Goal: Information Seeking & Learning: Learn about a topic

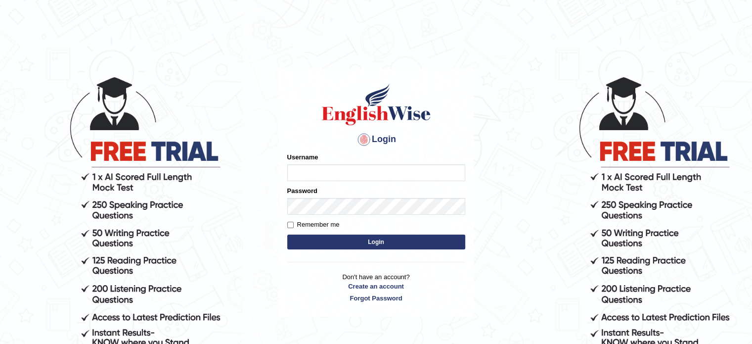
click at [290, 172] on input "Username" at bounding box center [376, 172] width 178 height 17
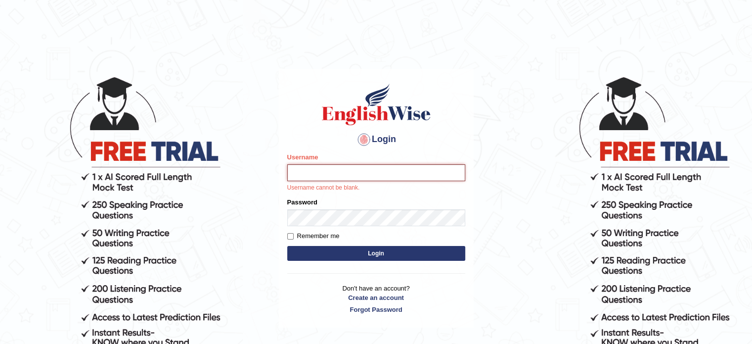
type input "hchadara"
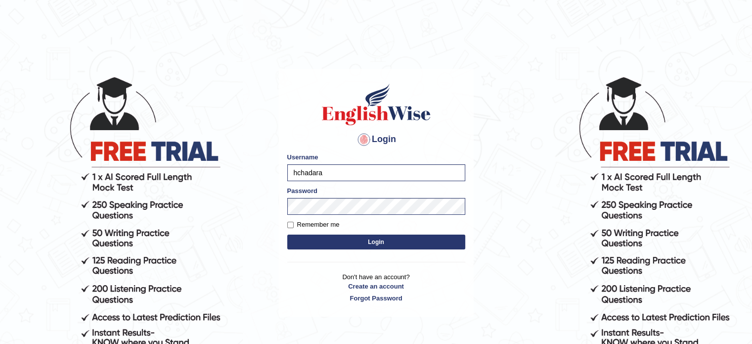
click at [371, 244] on button "Login" at bounding box center [376, 241] width 178 height 15
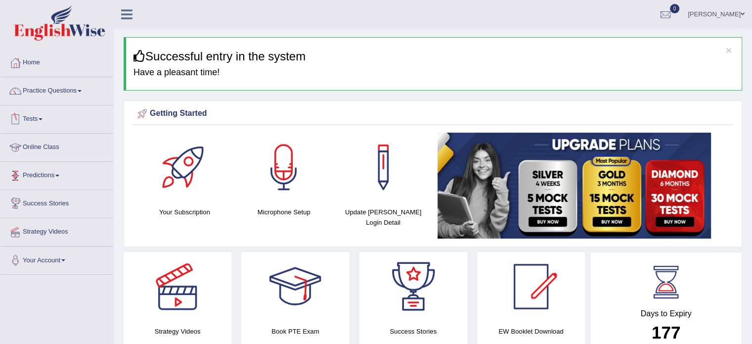
click at [44, 105] on link "Tests" at bounding box center [56, 117] width 113 height 25
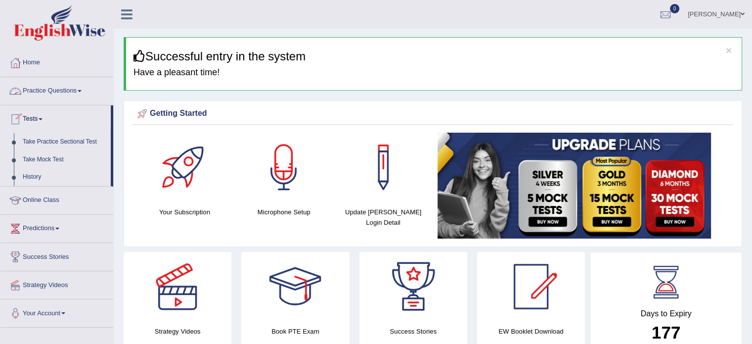
click at [63, 92] on link "Practice Questions" at bounding box center [56, 89] width 113 height 25
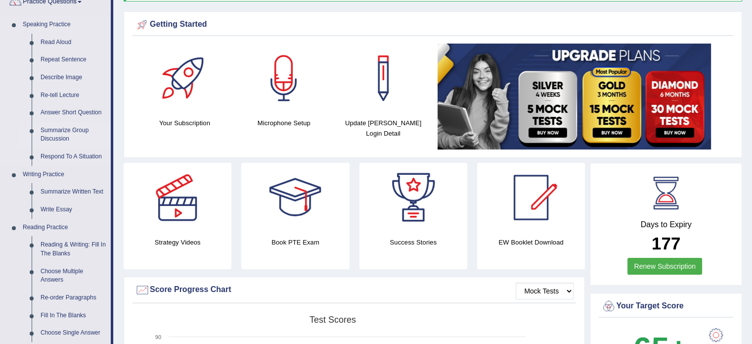
scroll to position [89, 0]
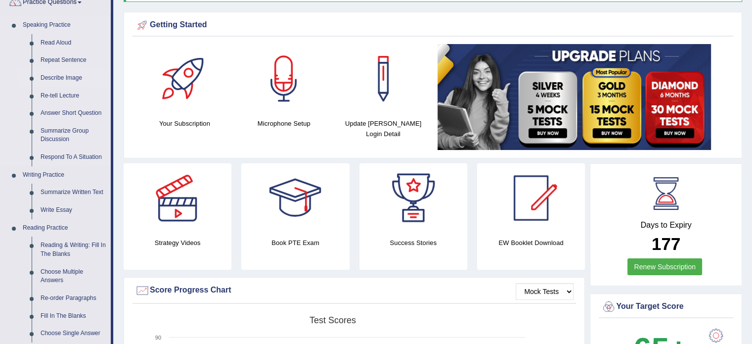
click at [49, 79] on link "Describe Image" at bounding box center [73, 78] width 75 height 18
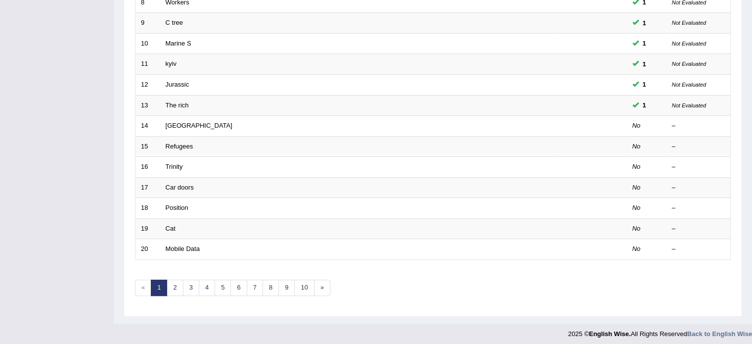
scroll to position [308, 0]
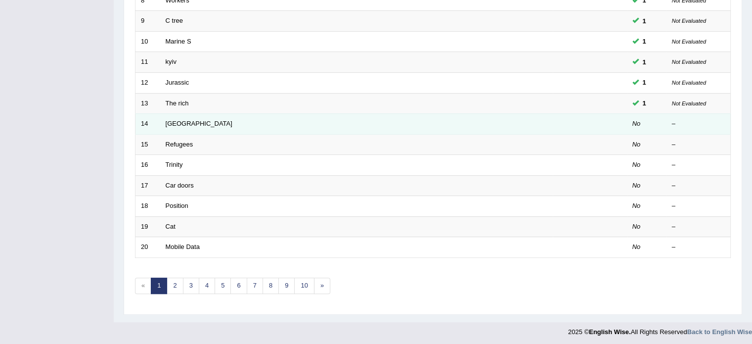
click at [188, 116] on td "Laos" at bounding box center [356, 124] width 393 height 21
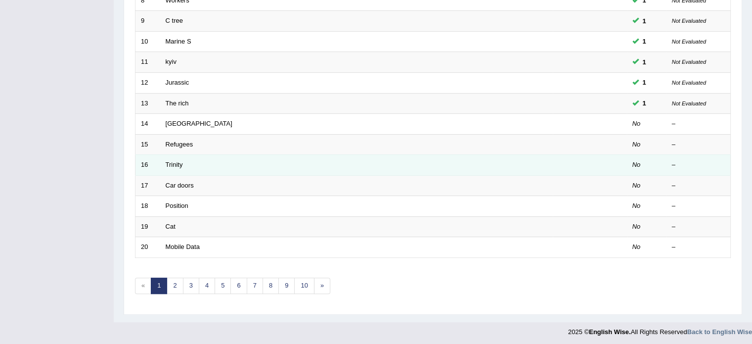
click at [172, 172] on td "Trinity" at bounding box center [356, 165] width 393 height 21
click at [175, 164] on link "Trinity" at bounding box center [174, 164] width 17 height 7
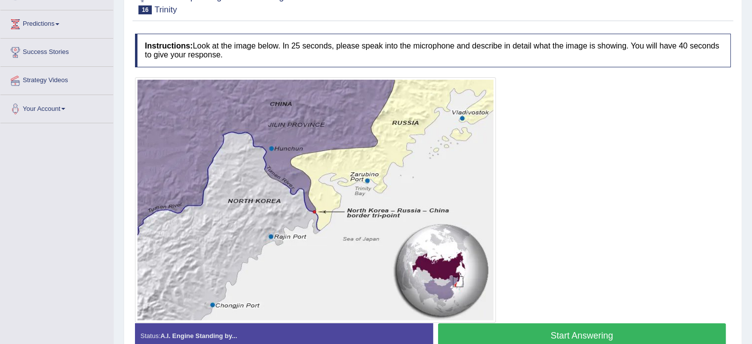
scroll to position [158, 0]
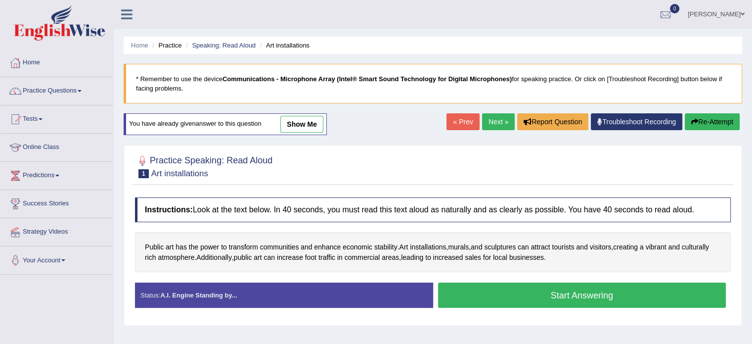
click at [41, 61] on link "Home" at bounding box center [56, 61] width 113 height 25
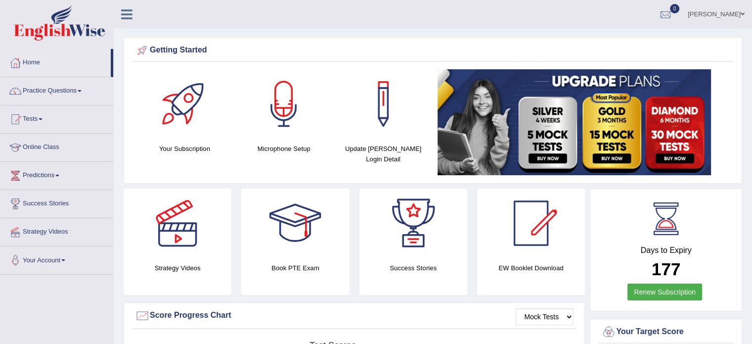
click at [51, 96] on link "Practice Questions" at bounding box center [56, 89] width 113 height 25
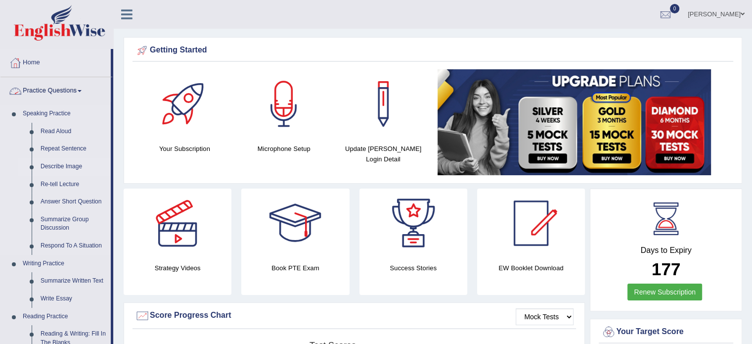
click at [55, 166] on link "Describe Image" at bounding box center [73, 167] width 75 height 18
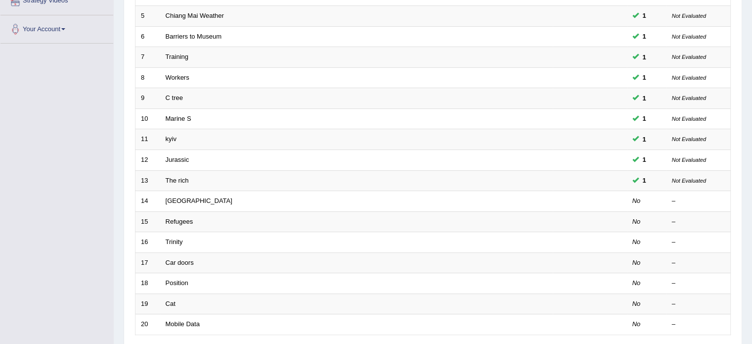
scroll to position [231, 0]
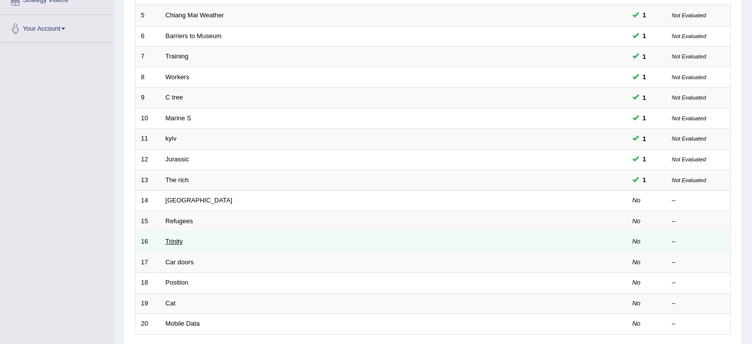
click at [168, 240] on link "Trinity" at bounding box center [174, 240] width 17 height 7
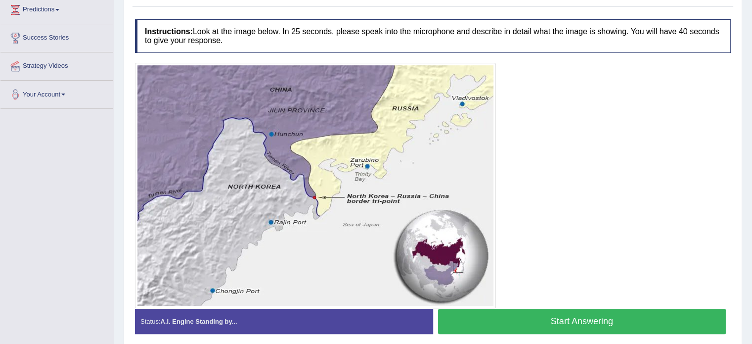
scroll to position [167, 0]
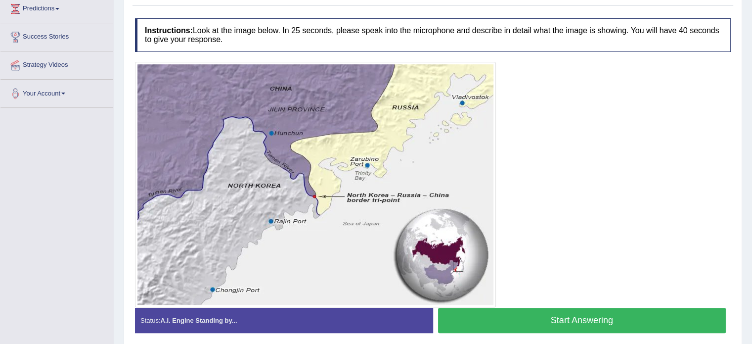
click at [675, 323] on button "Start Answering" at bounding box center [582, 320] width 288 height 25
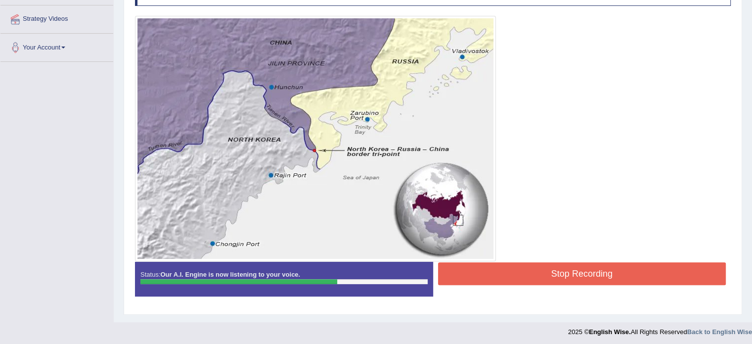
scroll to position [214, 0]
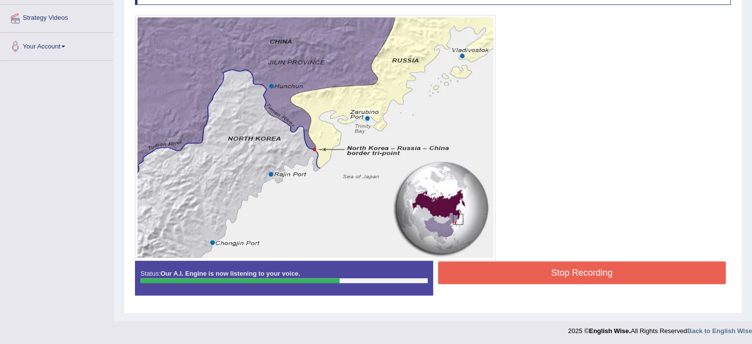
click at [642, 280] on button "Stop Recording" at bounding box center [582, 272] width 288 height 23
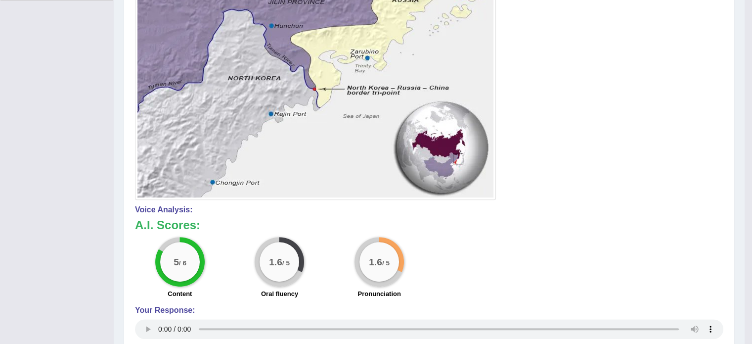
scroll to position [0, 0]
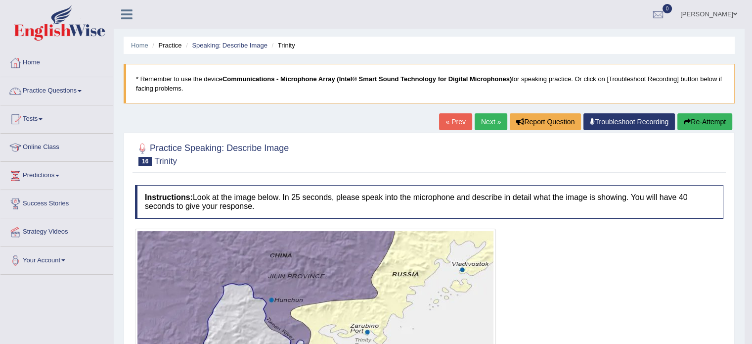
click at [478, 120] on link "Next »" at bounding box center [491, 121] width 33 height 17
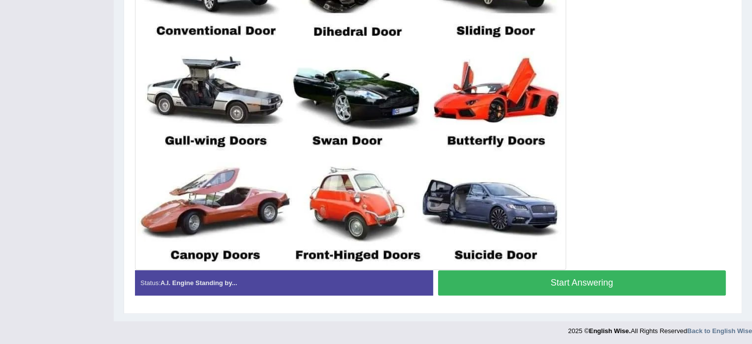
scroll to position [338, 0]
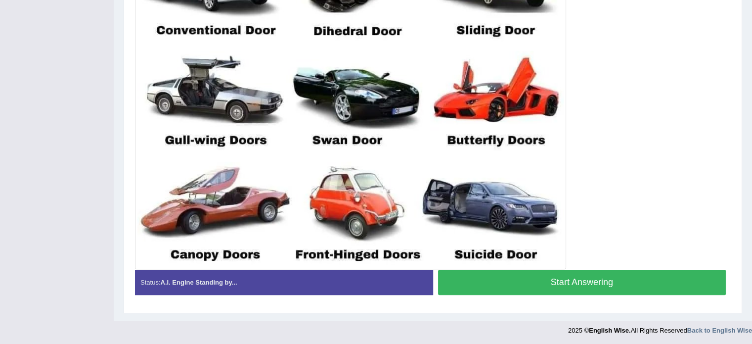
click at [668, 288] on button "Start Answering" at bounding box center [582, 281] width 288 height 25
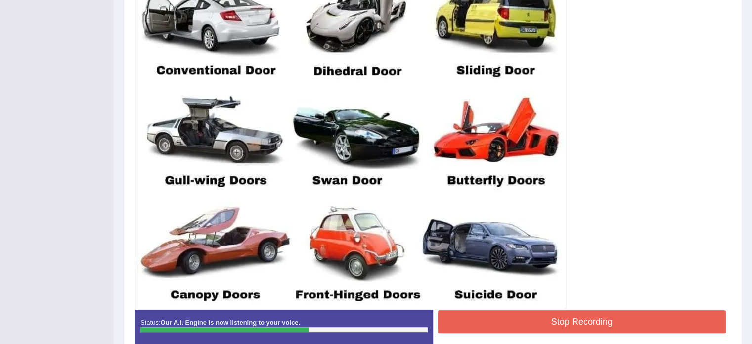
scroll to position [302, 0]
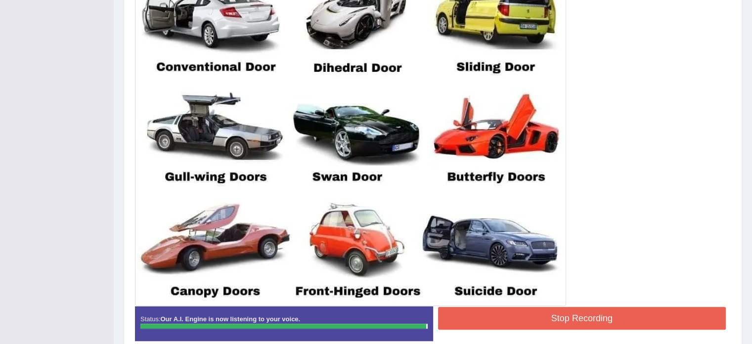
click at [0, 0] on blockquote "." at bounding box center [0, 0] width 0 height 0
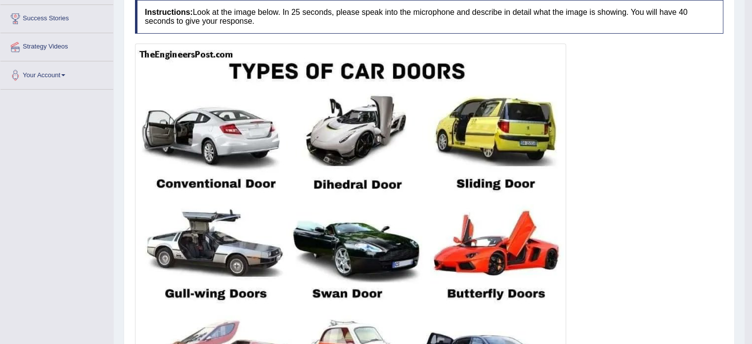
scroll to position [0, 0]
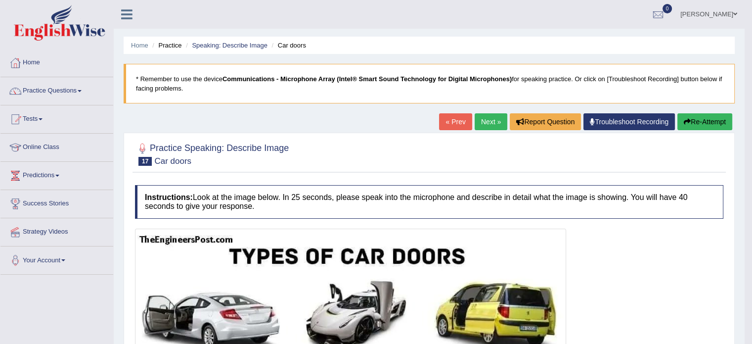
click at [492, 117] on link "Next »" at bounding box center [491, 121] width 33 height 17
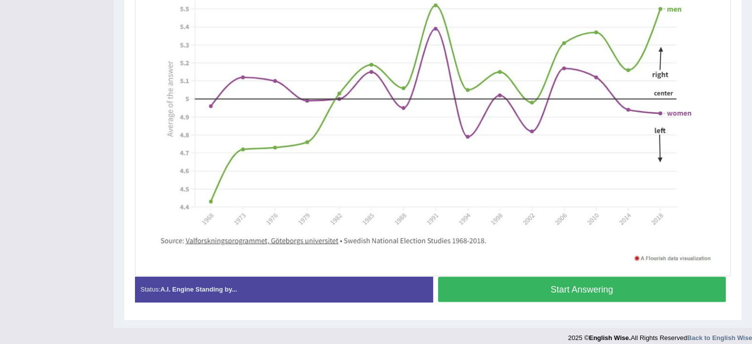
scroll to position [300, 0]
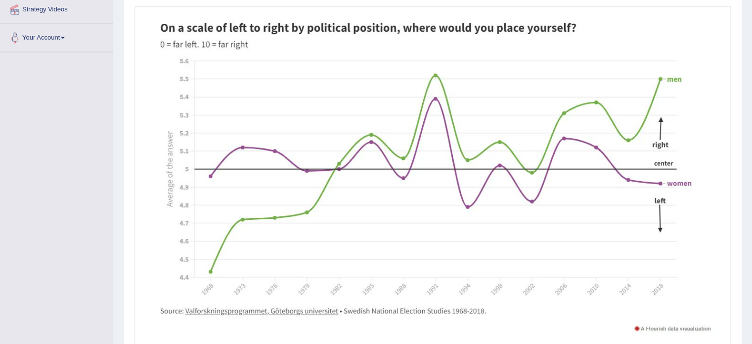
click at [723, 111] on img at bounding box center [432, 175] width 591 height 335
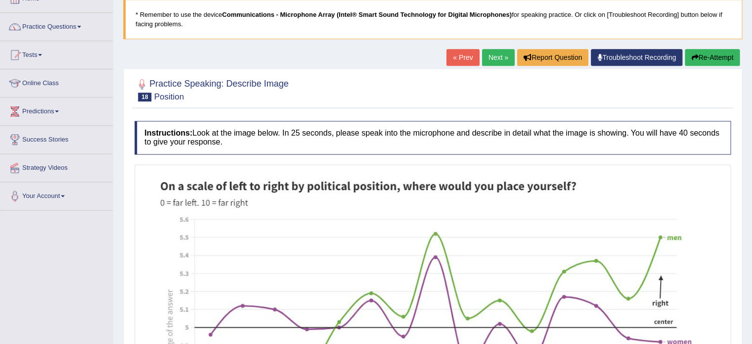
scroll to position [0, 0]
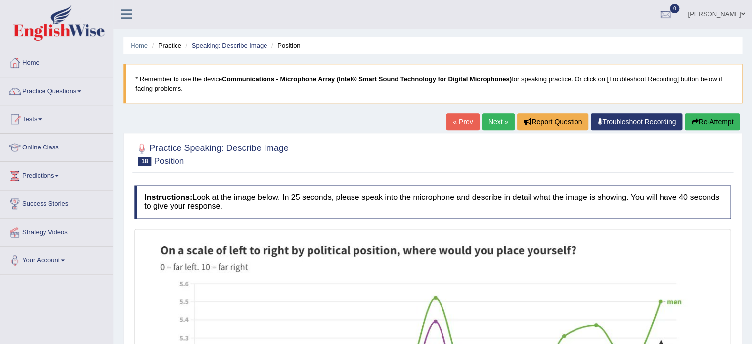
click at [0, 36] on div at bounding box center [57, 24] width 114 height 48
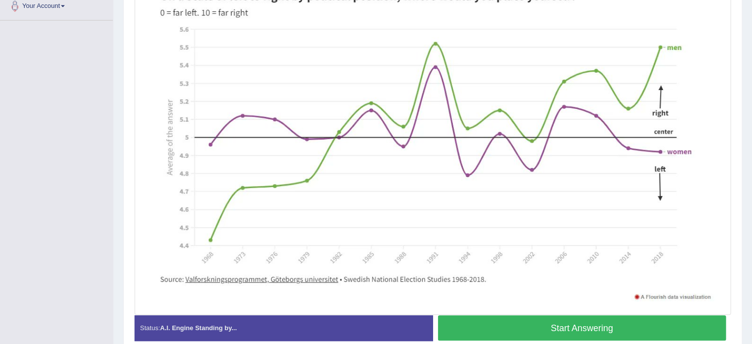
scroll to position [300, 0]
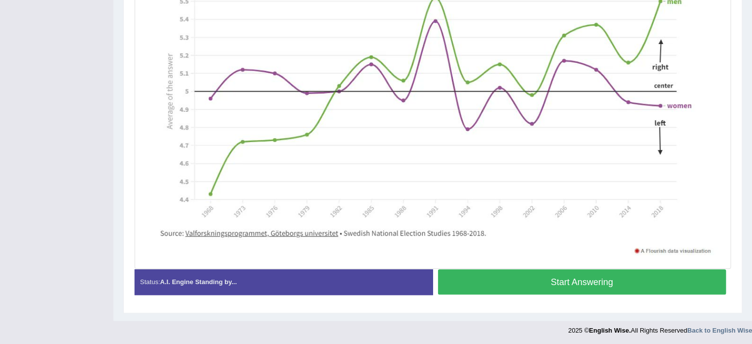
click at [645, 278] on button "Start Answering" at bounding box center [582, 281] width 288 height 25
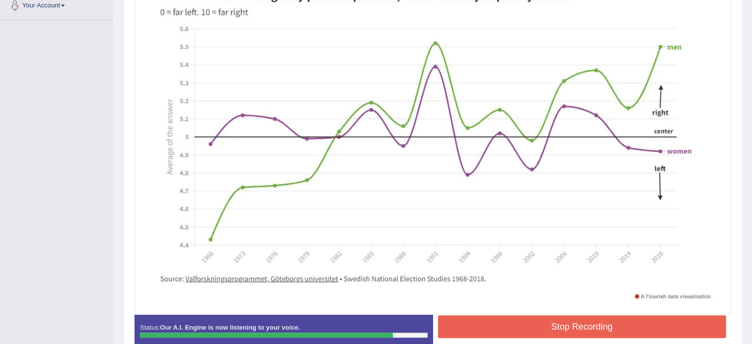
scroll to position [251, 0]
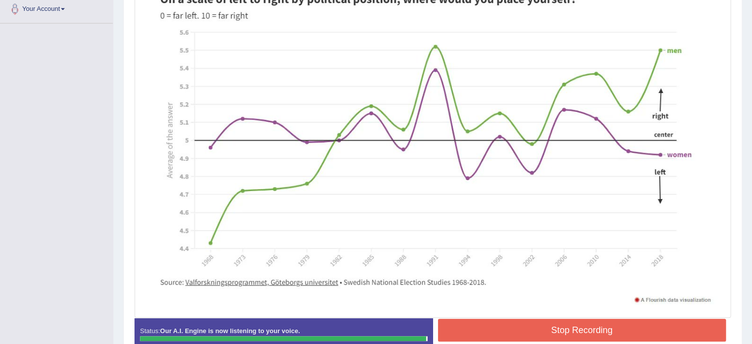
click at [675, 325] on button "Stop Recording" at bounding box center [582, 329] width 288 height 23
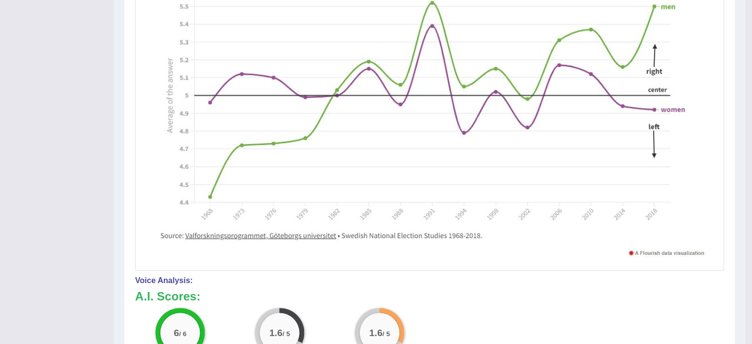
scroll to position [0, 0]
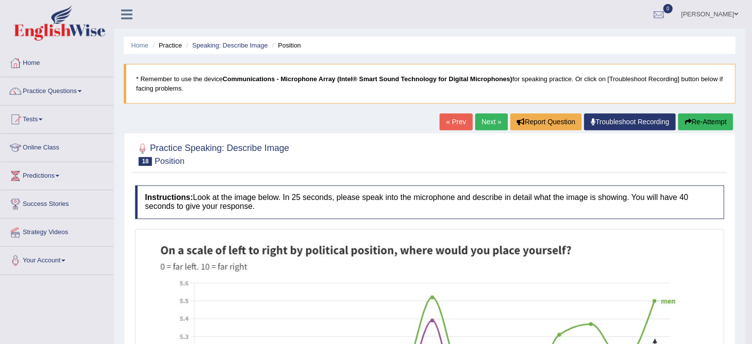
click at [481, 127] on link "Next »" at bounding box center [491, 121] width 33 height 17
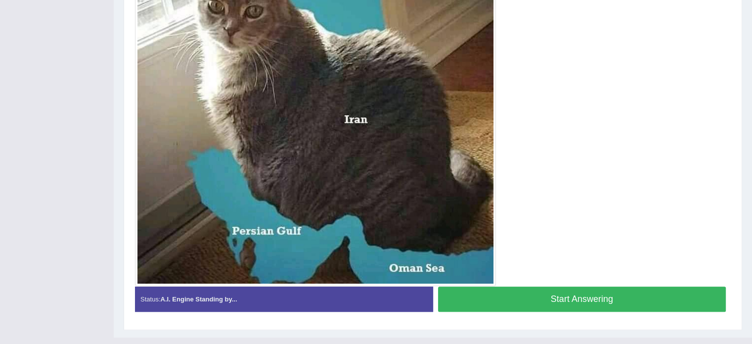
scroll to position [320, 0]
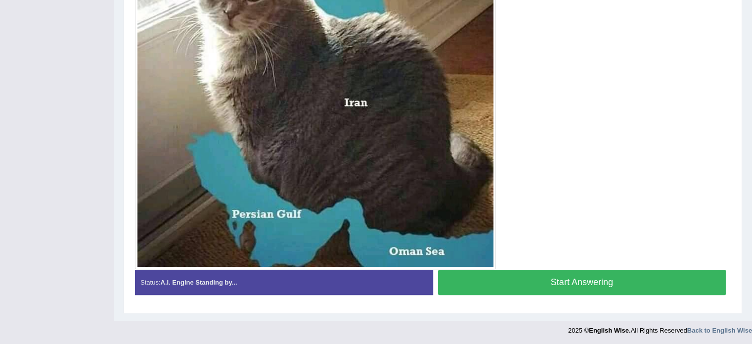
click at [646, 269] on button "Start Answering" at bounding box center [582, 281] width 288 height 25
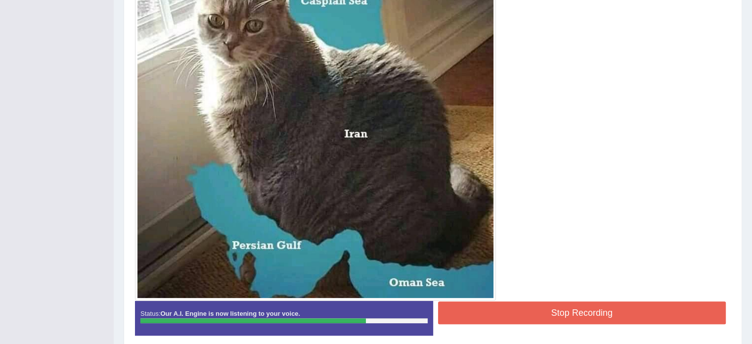
scroll to position [330, 0]
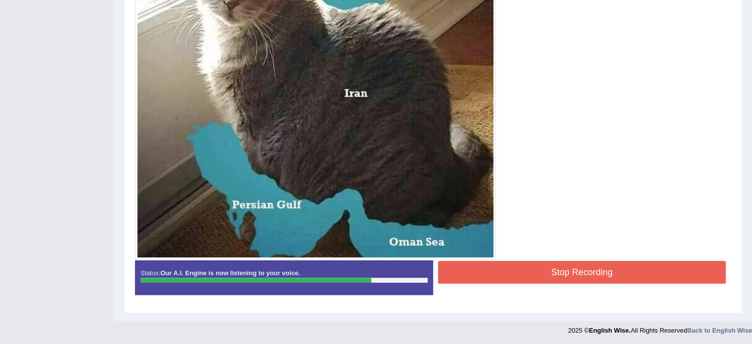
click at [655, 265] on button "Stop Recording" at bounding box center [582, 272] width 288 height 23
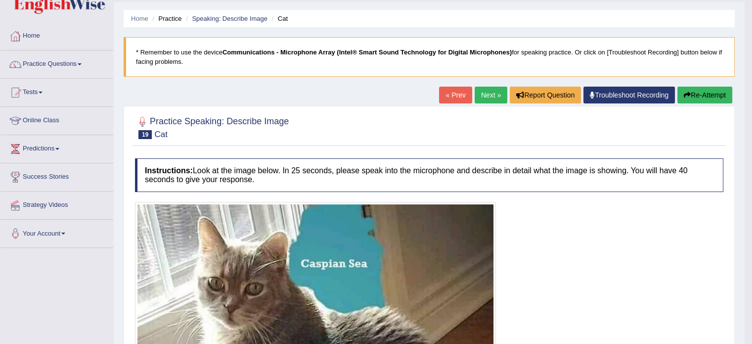
scroll to position [0, 0]
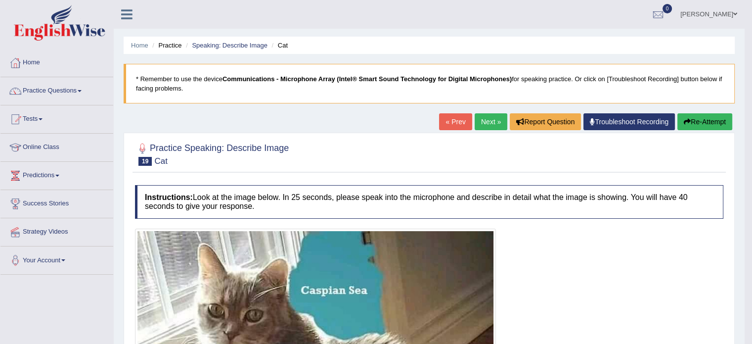
click at [487, 113] on link "Next »" at bounding box center [491, 121] width 33 height 17
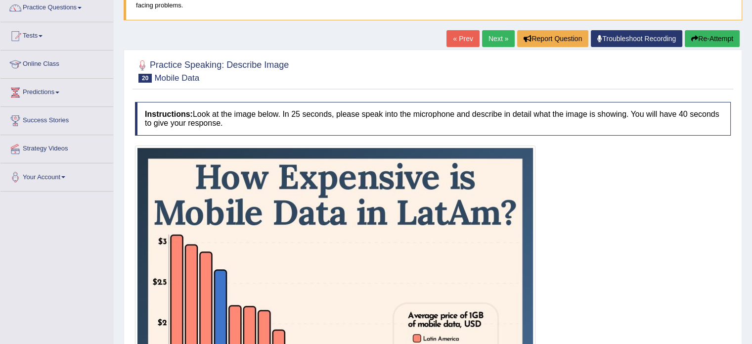
scroll to position [360, 0]
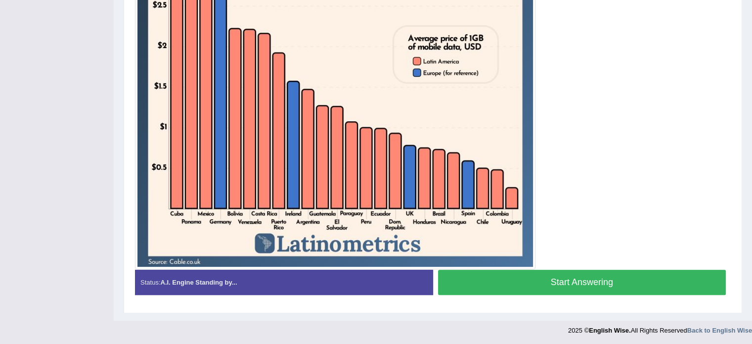
click at [648, 279] on button "Start Answering" at bounding box center [582, 281] width 288 height 25
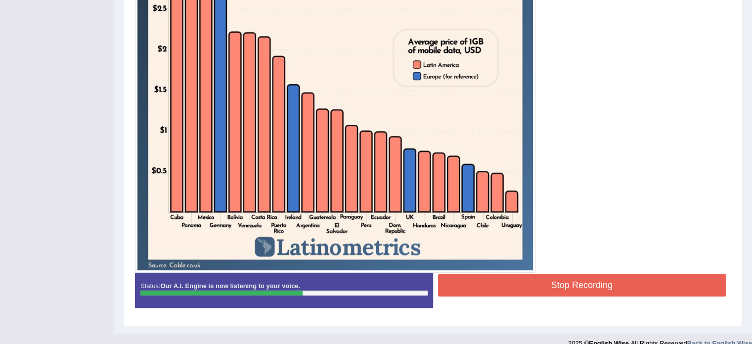
scroll to position [369, 0]
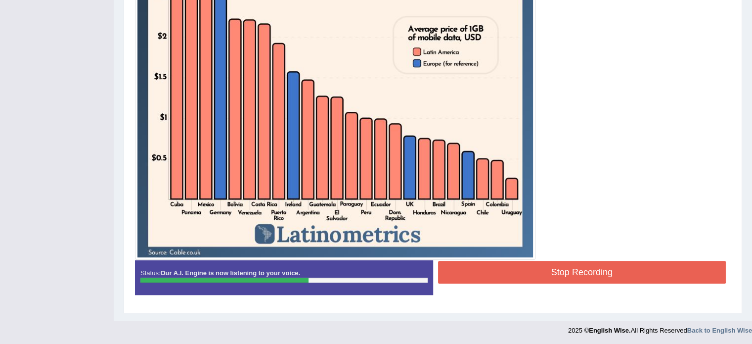
click at [614, 261] on button "Stop Recording" at bounding box center [582, 272] width 288 height 23
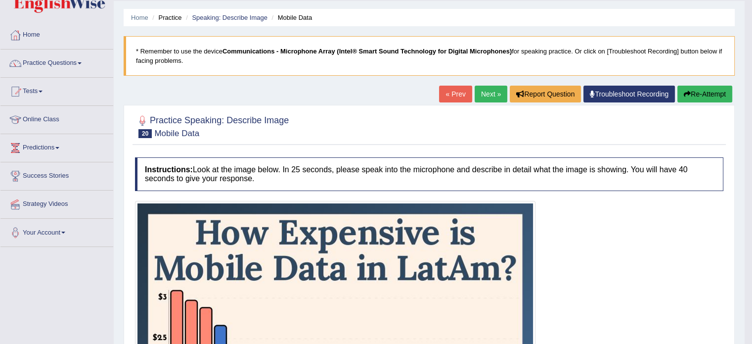
scroll to position [0, 0]
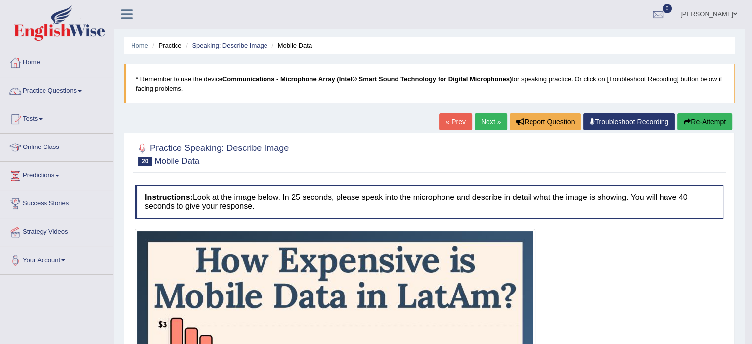
click at [452, 123] on link "« Prev" at bounding box center [455, 121] width 33 height 17
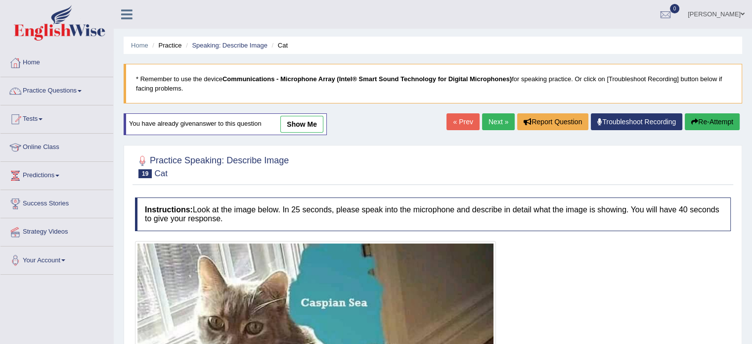
click at [495, 118] on link "Next »" at bounding box center [498, 121] width 33 height 17
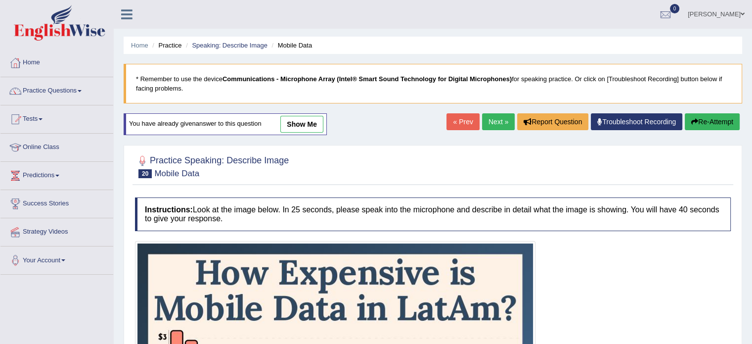
click at [713, 123] on button "Re-Attempt" at bounding box center [712, 121] width 55 height 17
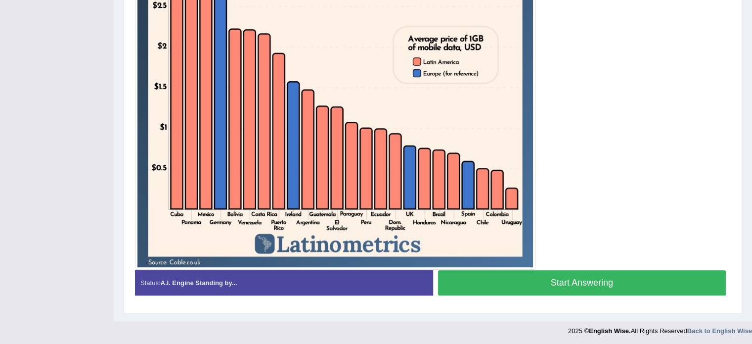
click at [639, 275] on button "Start Answering" at bounding box center [582, 282] width 288 height 25
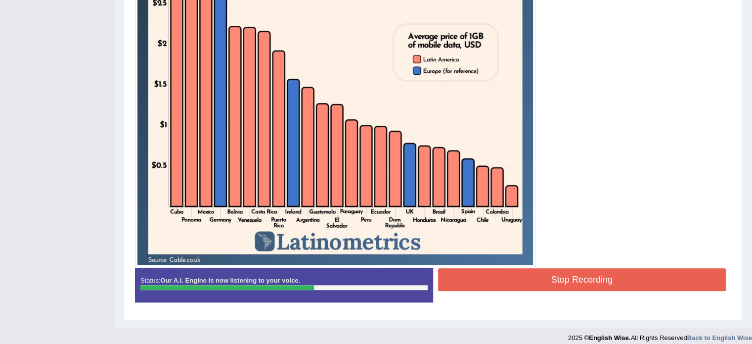
scroll to position [372, 0]
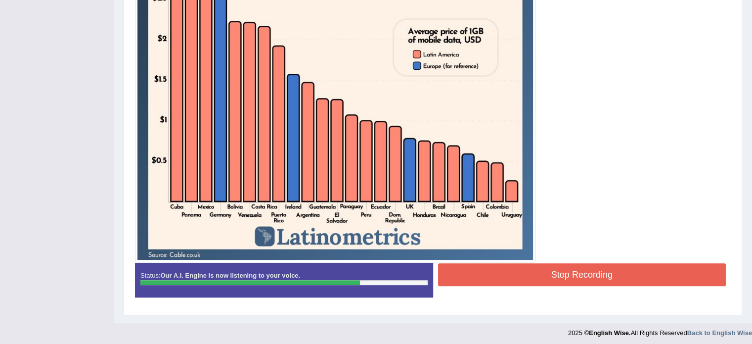
click at [680, 275] on button "Stop Recording" at bounding box center [582, 274] width 288 height 23
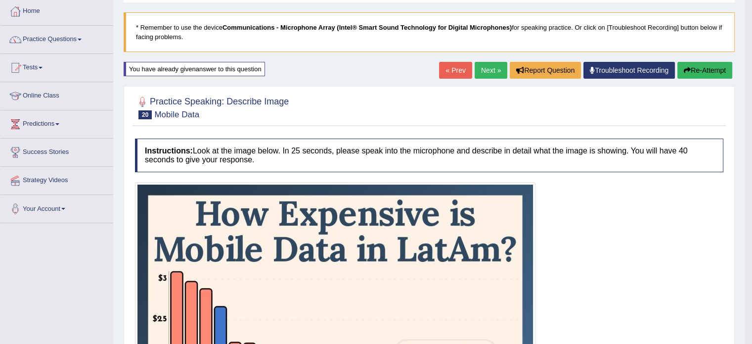
scroll to position [0, 0]
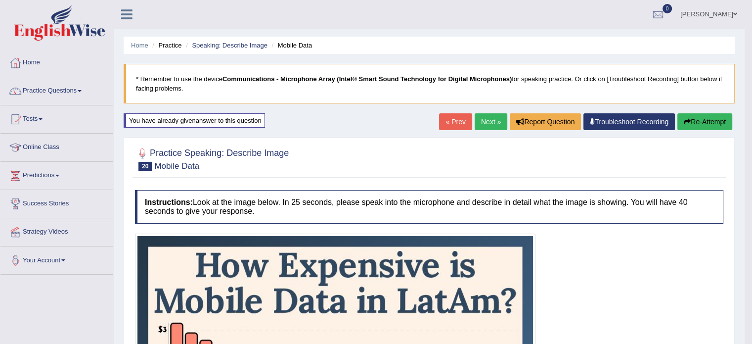
click at [490, 122] on link "Next »" at bounding box center [491, 121] width 33 height 17
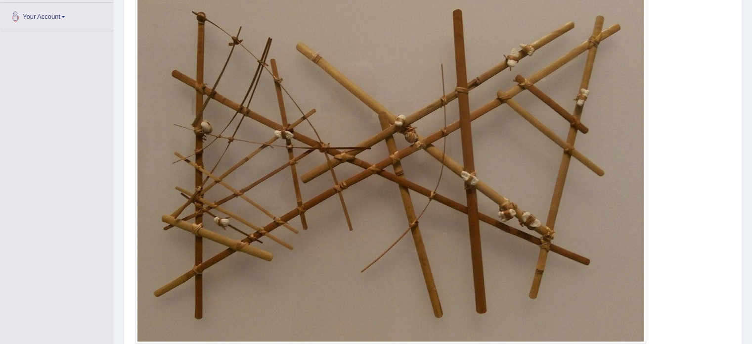
scroll to position [246, 0]
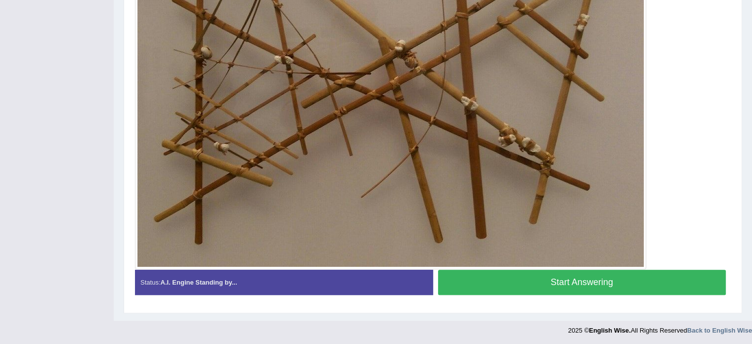
click at [660, 273] on button "Start Answering" at bounding box center [582, 281] width 288 height 25
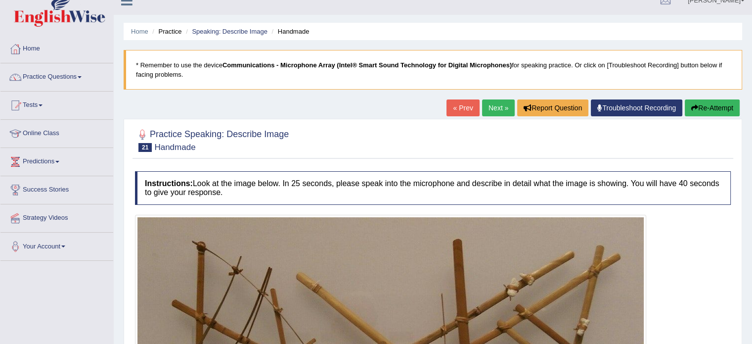
scroll to position [0, 0]
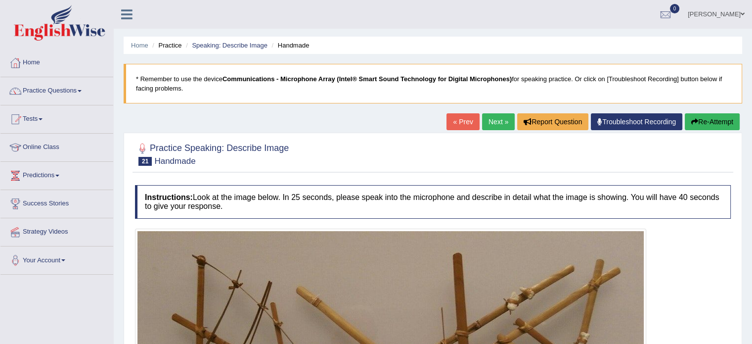
click at [706, 127] on button "Re-Attempt" at bounding box center [712, 121] width 55 height 17
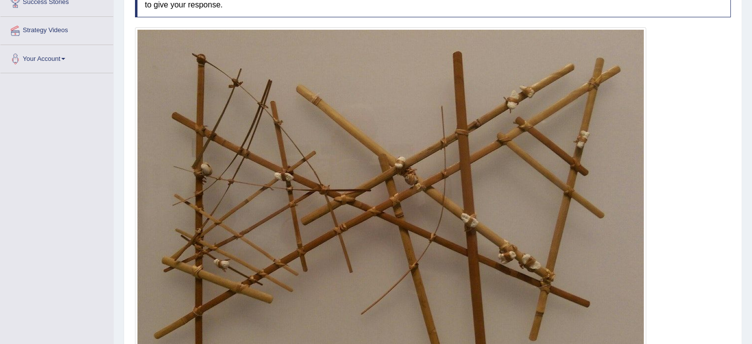
scroll to position [318, 0]
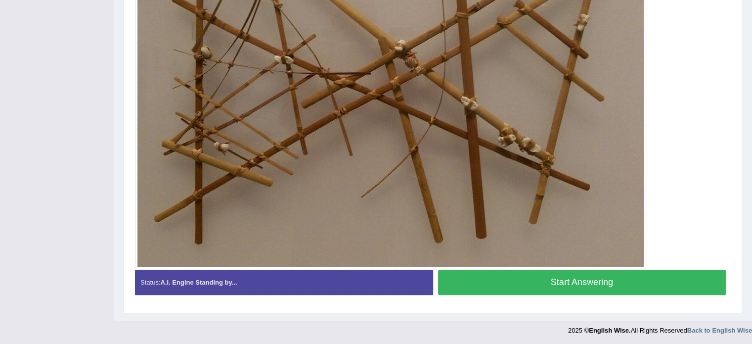
click at [669, 288] on button "Start Answering" at bounding box center [582, 281] width 288 height 25
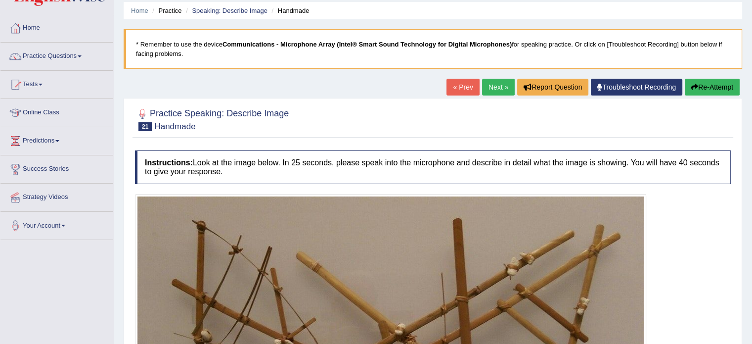
scroll to position [0, 0]
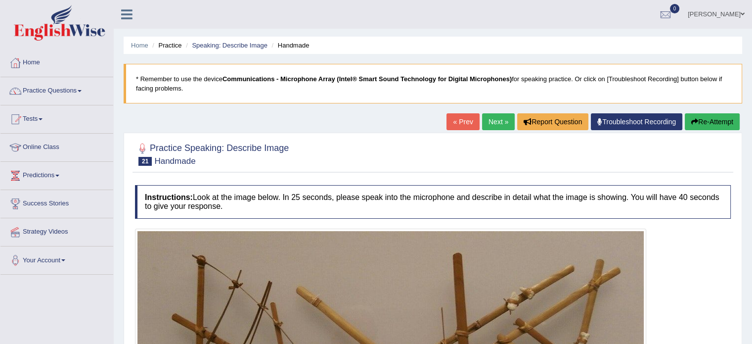
click at [712, 119] on button "Re-Attempt" at bounding box center [712, 121] width 55 height 17
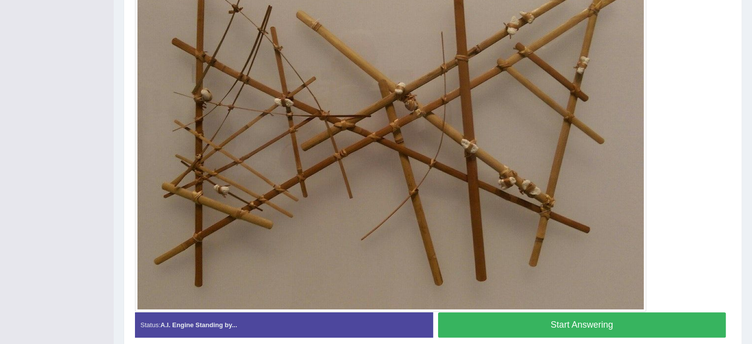
scroll to position [318, 0]
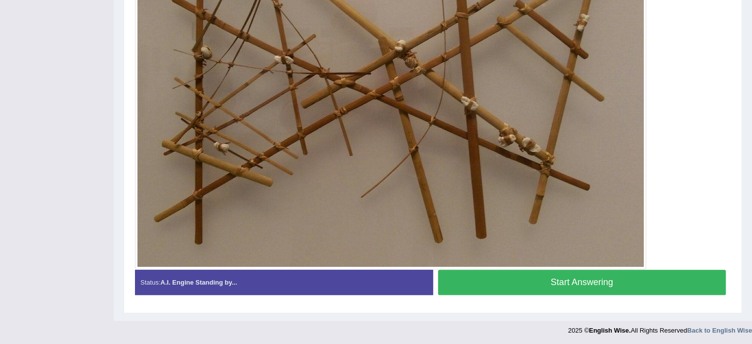
click at [636, 274] on button "Start Answering" at bounding box center [582, 281] width 288 height 25
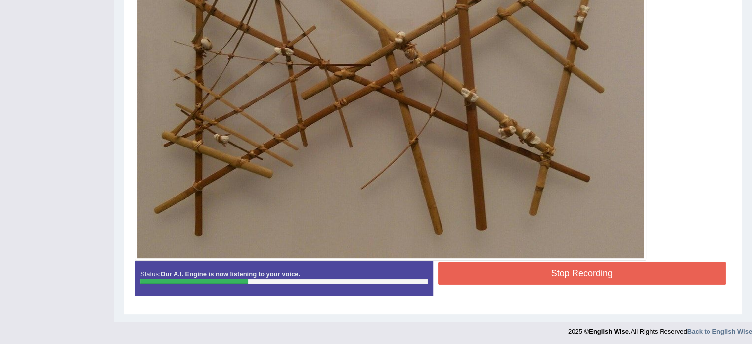
scroll to position [327, 0]
click at [687, 254] on div at bounding box center [433, 81] width 596 height 358
click at [684, 276] on button "Stop Recording" at bounding box center [582, 272] width 288 height 23
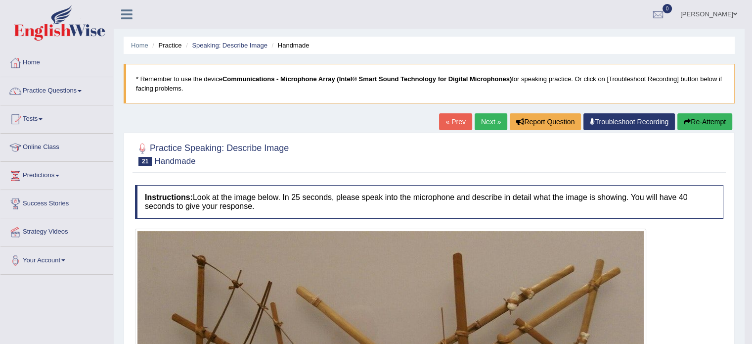
scroll to position [6, 0]
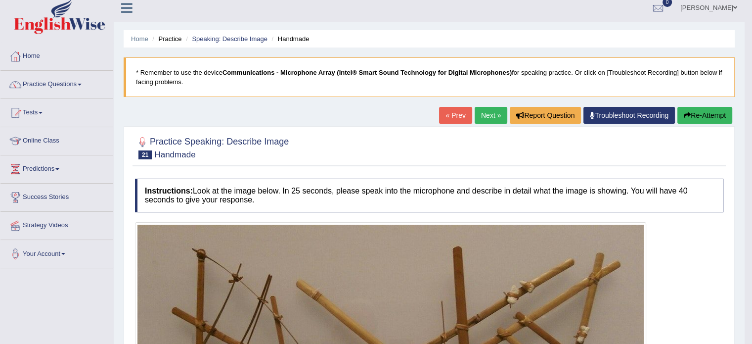
click at [485, 119] on link "Next »" at bounding box center [491, 115] width 33 height 17
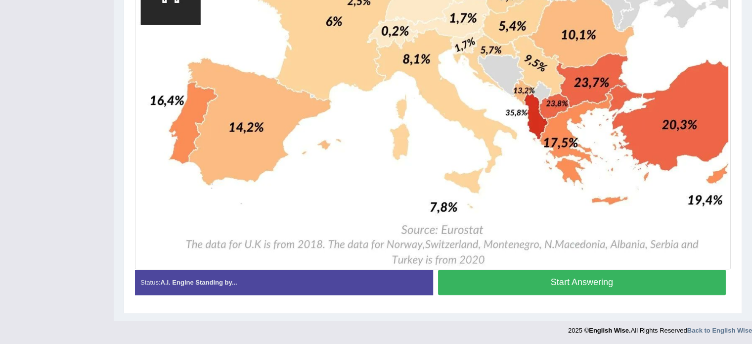
scroll to position [641, 0]
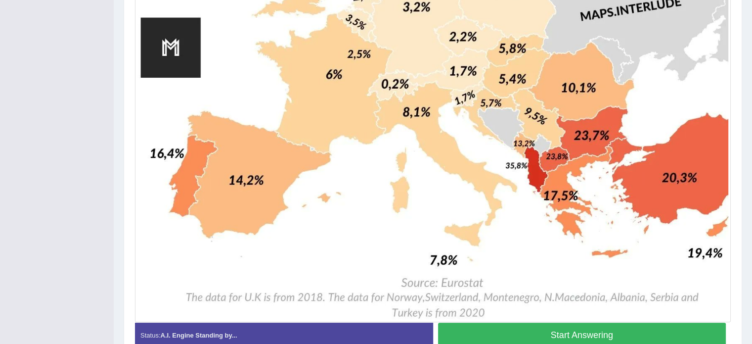
scroll to position [714, 0]
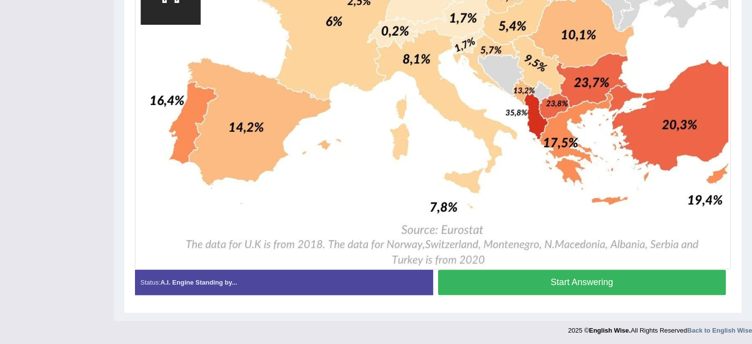
click at [677, 279] on button "Start Answering" at bounding box center [582, 281] width 288 height 25
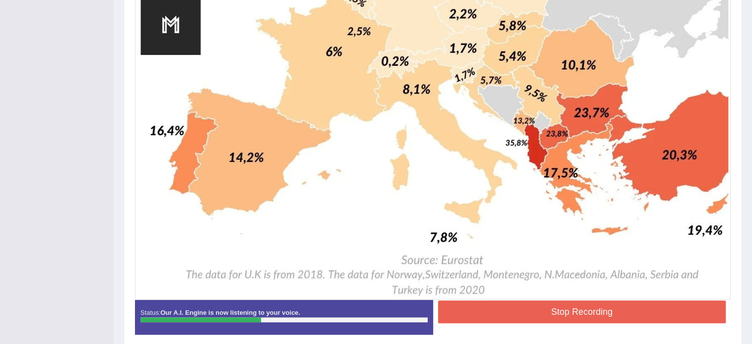
scroll to position [724, 0]
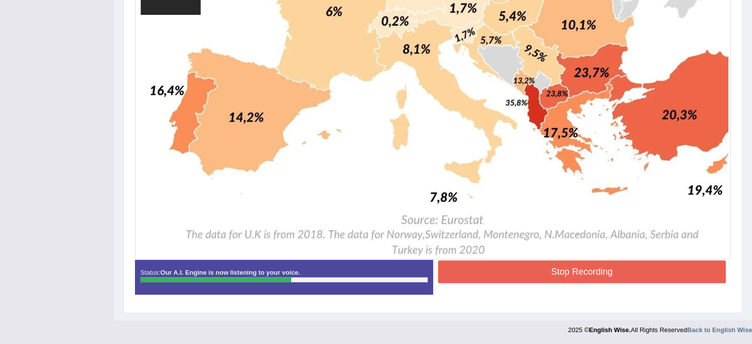
click at [520, 274] on button "Stop Recording" at bounding box center [582, 271] width 288 height 23
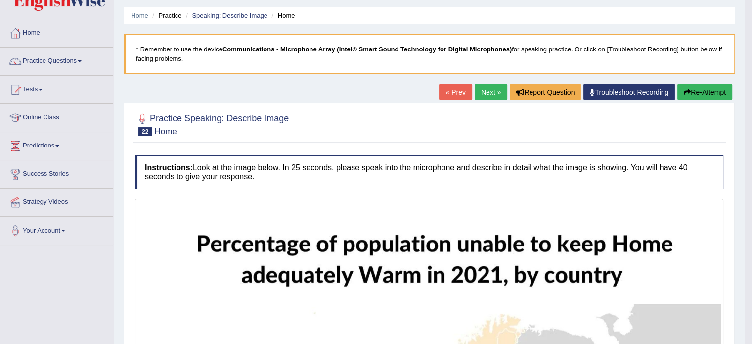
scroll to position [0, 0]
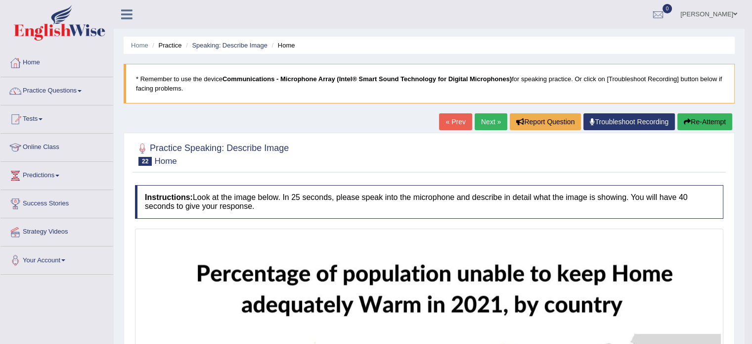
click at [486, 122] on link "Next »" at bounding box center [491, 121] width 33 height 17
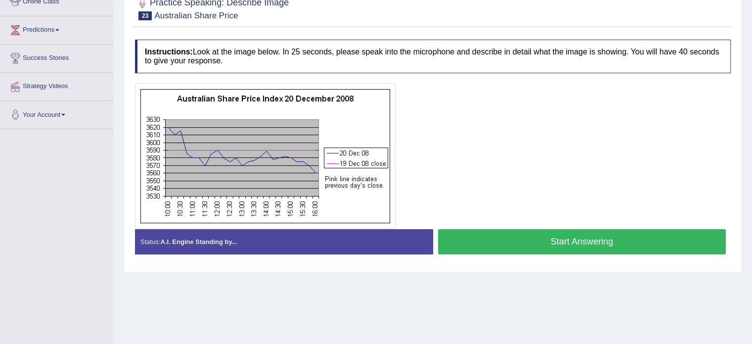
scroll to position [149, 0]
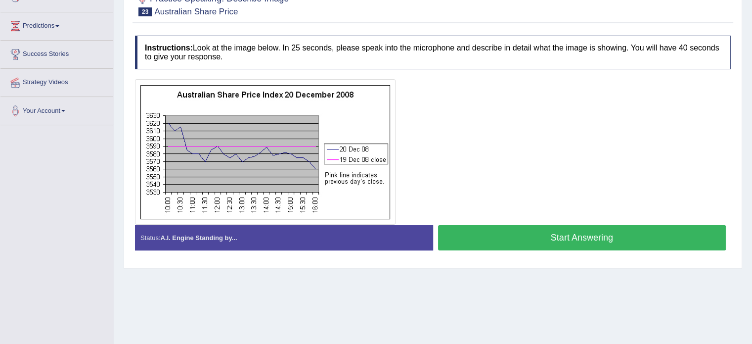
click at [668, 231] on button "Start Answering" at bounding box center [582, 237] width 288 height 25
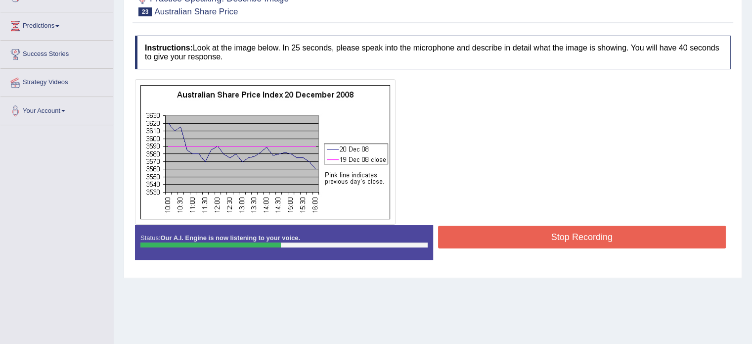
click at [639, 235] on button "Stop Recording" at bounding box center [582, 236] width 288 height 23
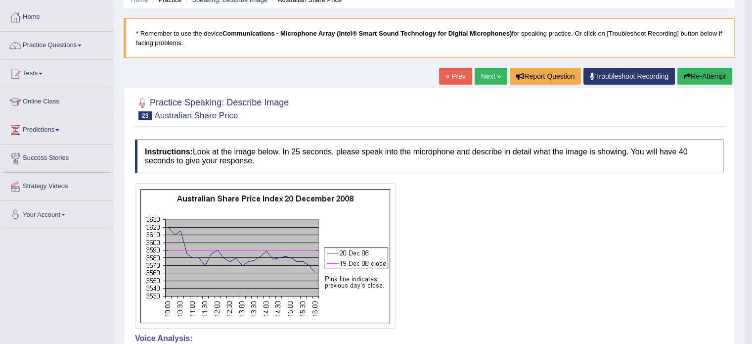
scroll to position [0, 0]
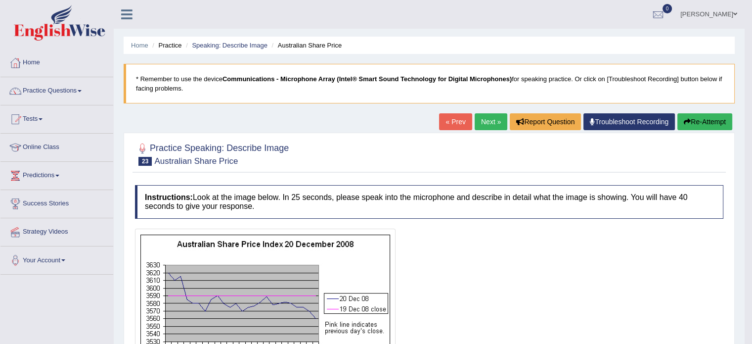
click at [486, 119] on link "Next »" at bounding box center [491, 121] width 33 height 17
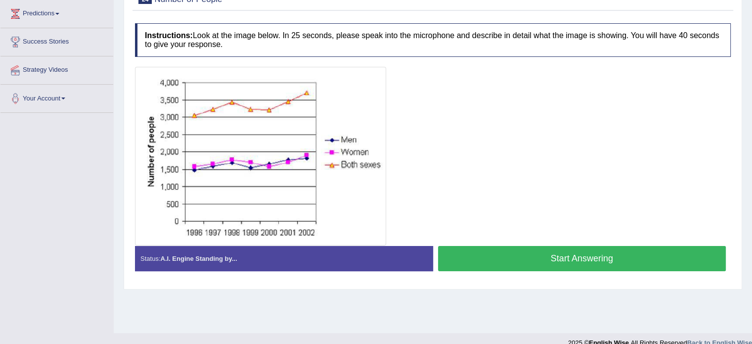
scroll to position [176, 0]
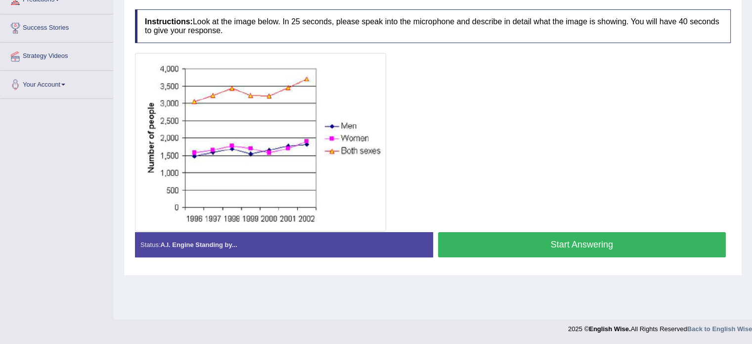
click at [671, 244] on button "Start Answering" at bounding box center [582, 244] width 288 height 25
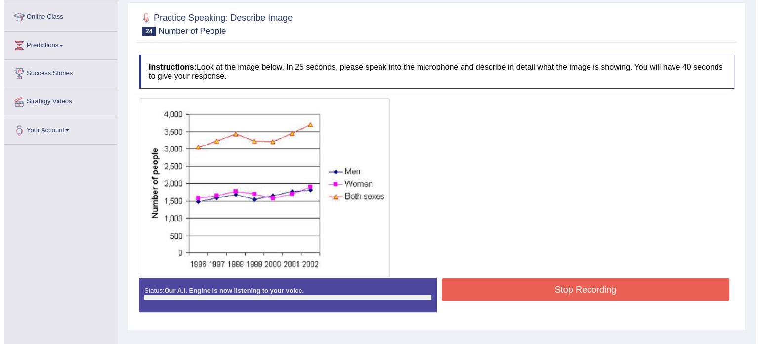
scroll to position [132, 0]
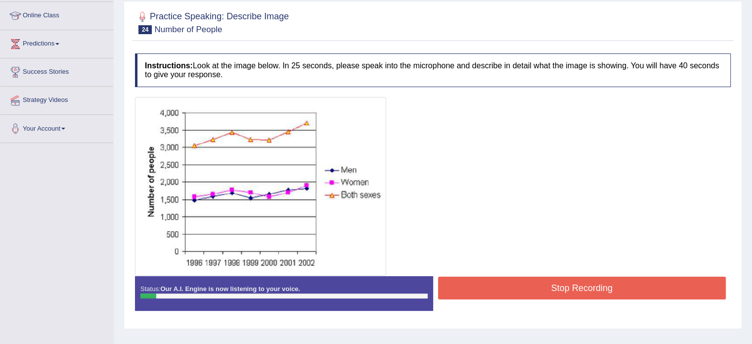
click at [575, 290] on button "Stop Recording" at bounding box center [582, 287] width 288 height 23
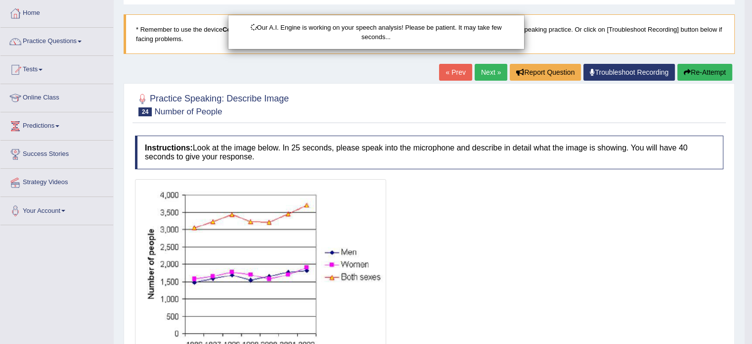
scroll to position [49, 0]
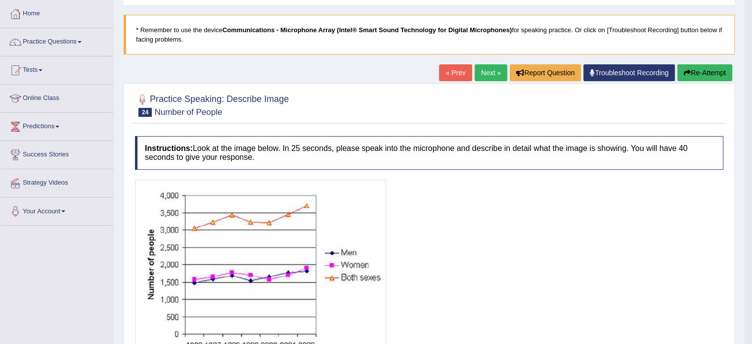
click at [707, 75] on button "Re-Attempt" at bounding box center [704, 72] width 55 height 17
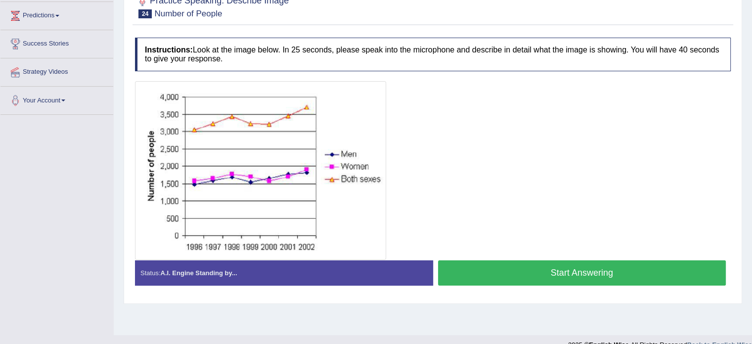
scroll to position [176, 0]
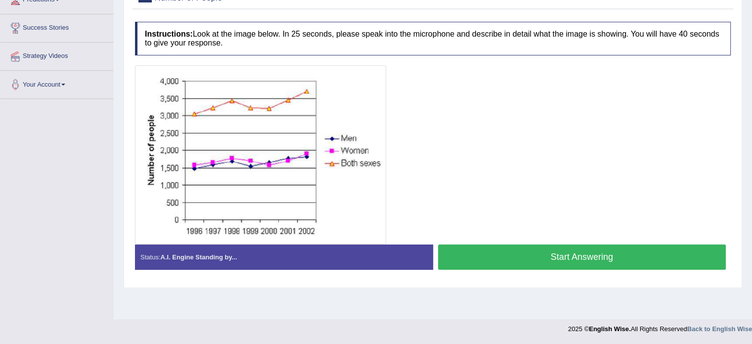
click at [671, 261] on button "Start Answering" at bounding box center [582, 256] width 288 height 25
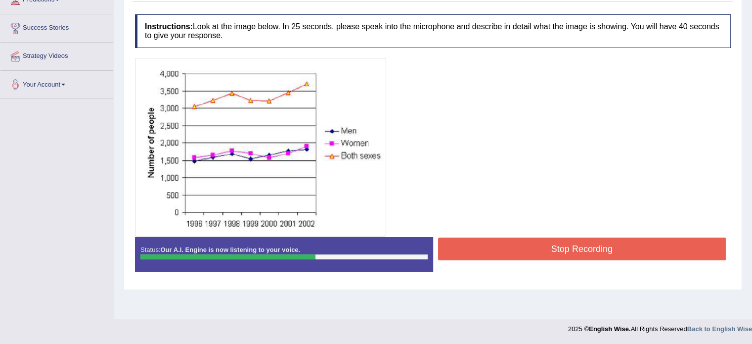
click at [674, 256] on button "Stop Recording" at bounding box center [582, 248] width 288 height 23
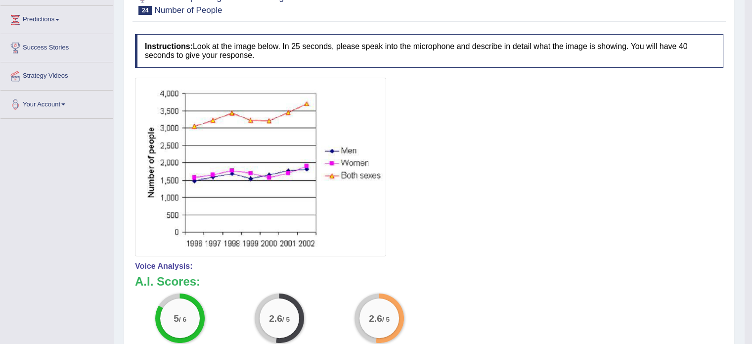
scroll to position [0, 0]
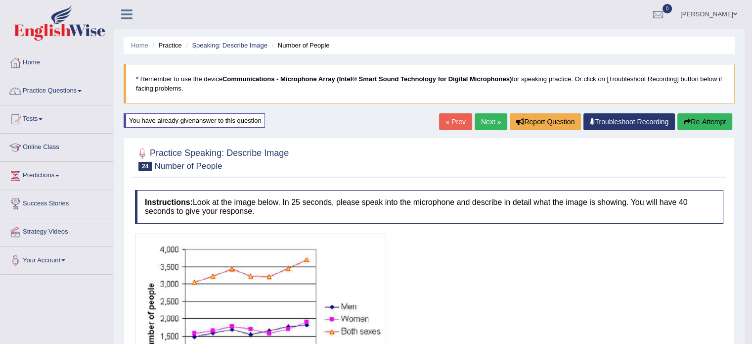
click at [494, 129] on link "Next »" at bounding box center [491, 121] width 33 height 17
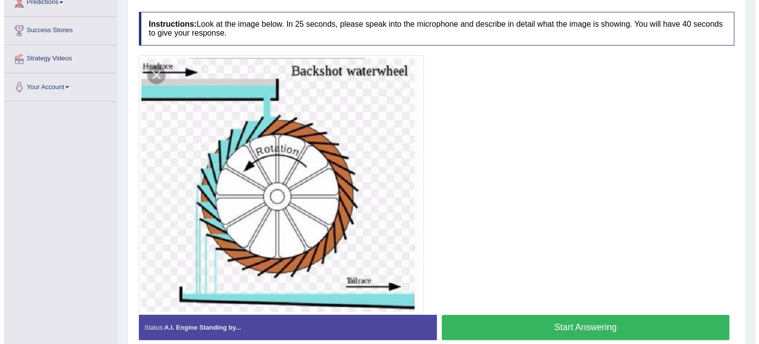
scroll to position [218, 0]
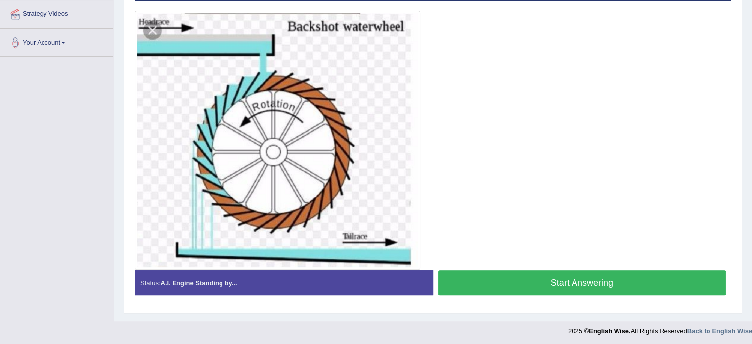
click at [630, 283] on button "Start Answering" at bounding box center [582, 282] width 288 height 25
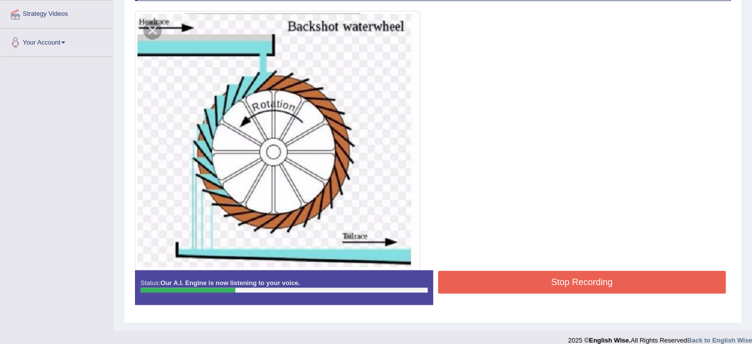
click at [558, 276] on button "Stop Recording" at bounding box center [582, 281] width 288 height 23
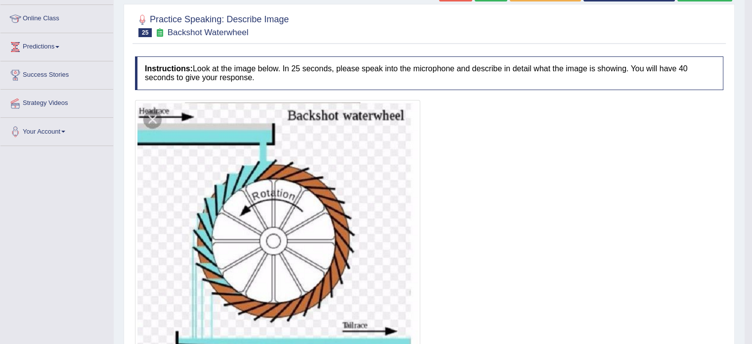
scroll to position [0, 0]
